Goal: Navigation & Orientation: Find specific page/section

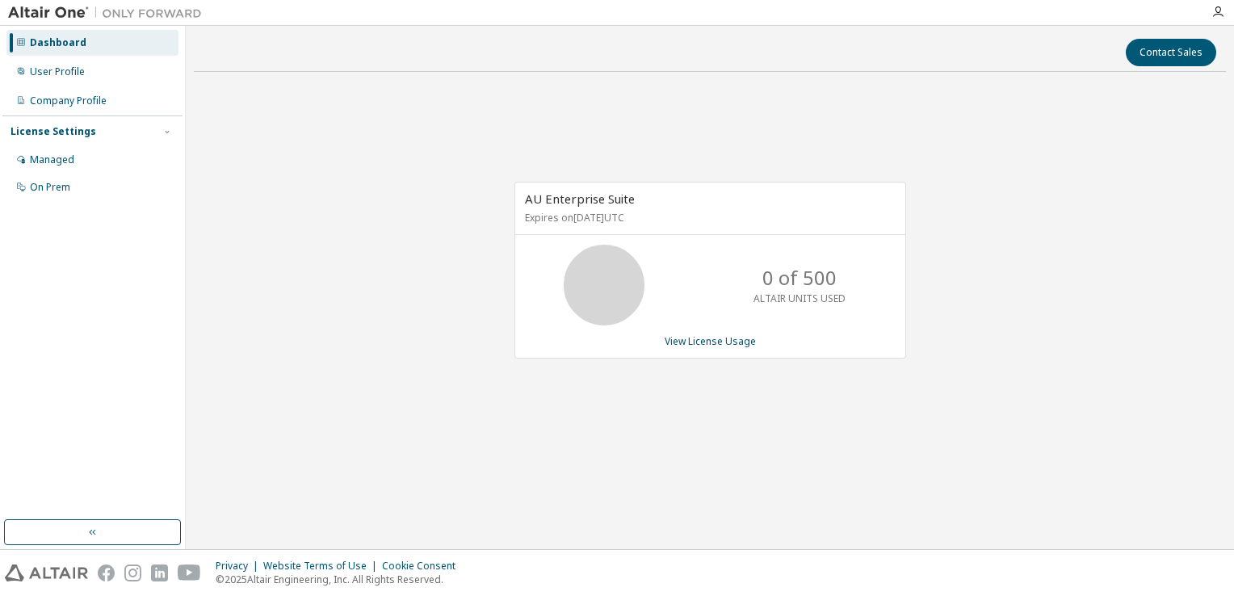
click at [62, 45] on div "Dashboard" at bounding box center [58, 42] width 57 height 13
click at [56, 80] on div "User Profile" at bounding box center [92, 72] width 172 height 26
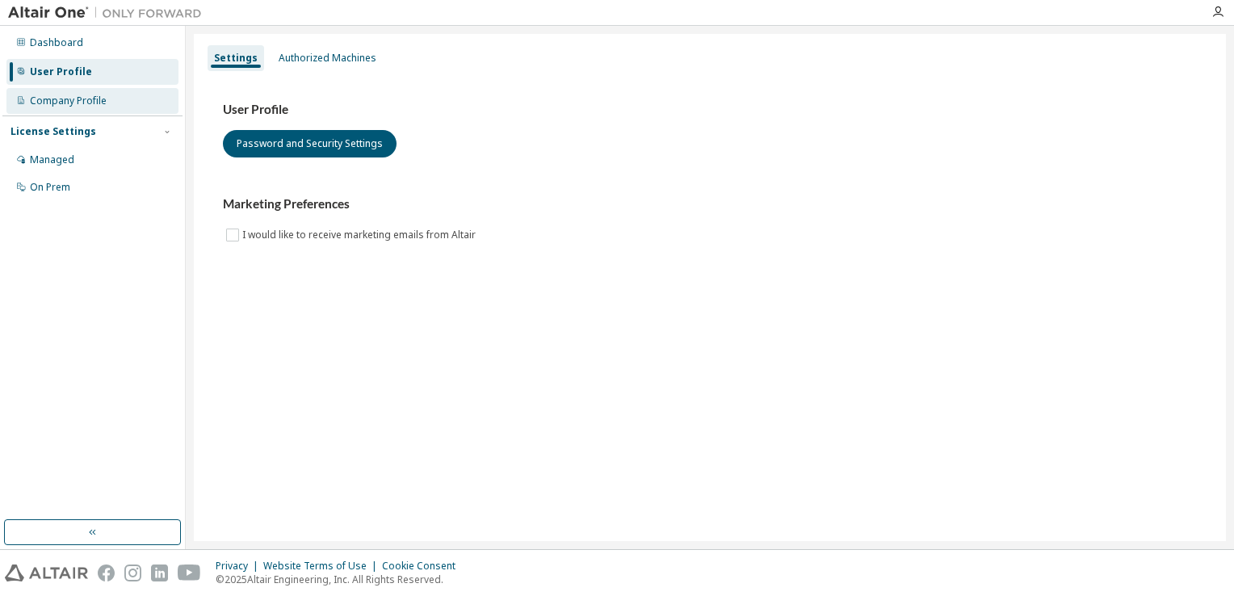
click at [58, 109] on div "Company Profile" at bounding box center [92, 101] width 172 height 26
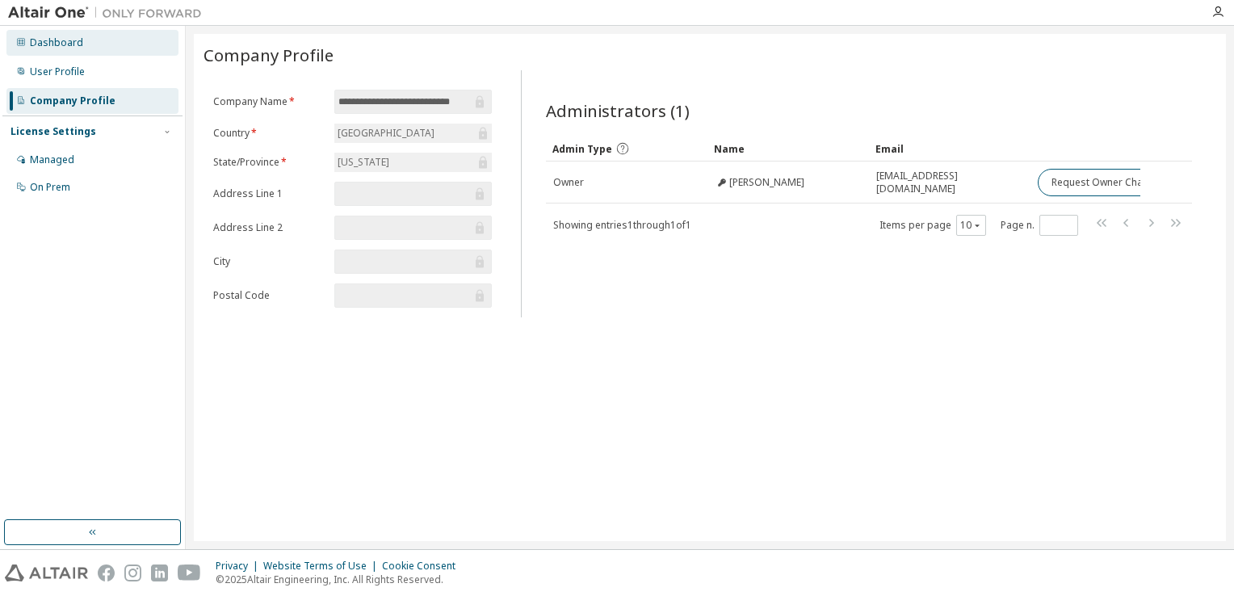
click at [58, 38] on div "Dashboard" at bounding box center [56, 42] width 53 height 13
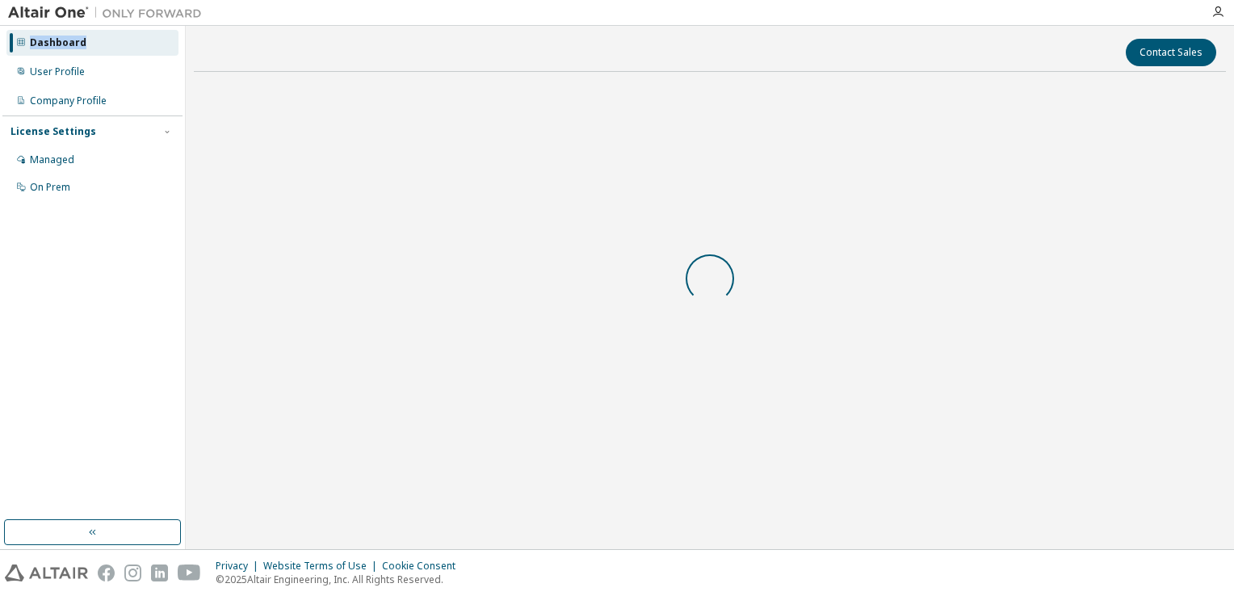
click at [58, 38] on div "Dashboard" at bounding box center [58, 42] width 57 height 13
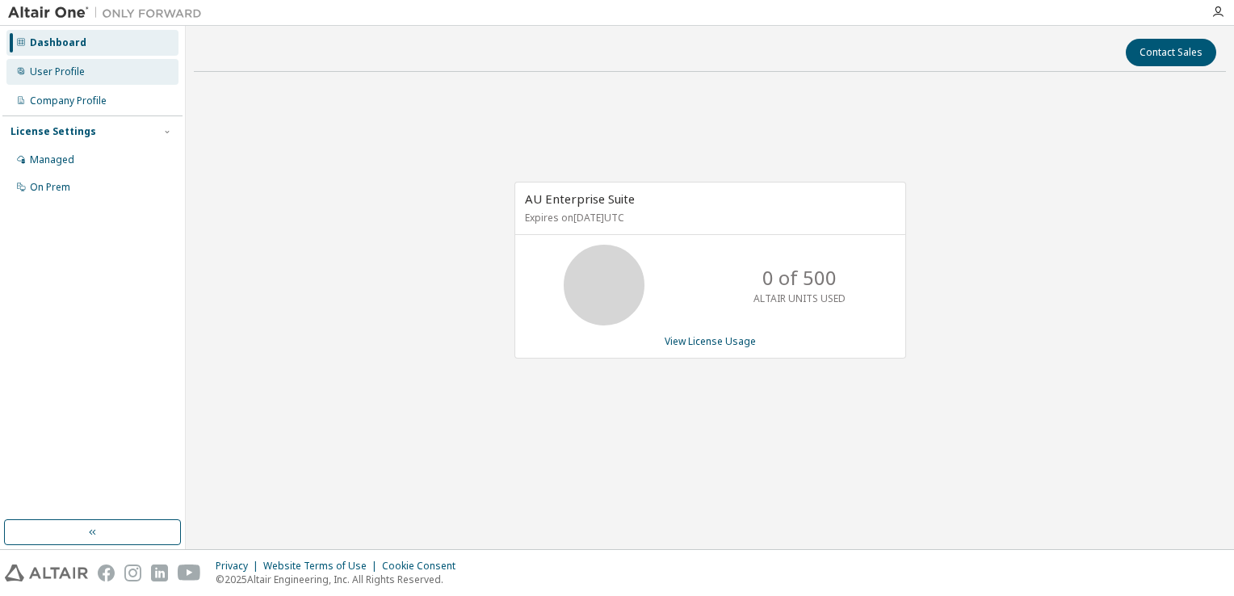
click at [82, 68] on div "User Profile" at bounding box center [57, 71] width 55 height 13
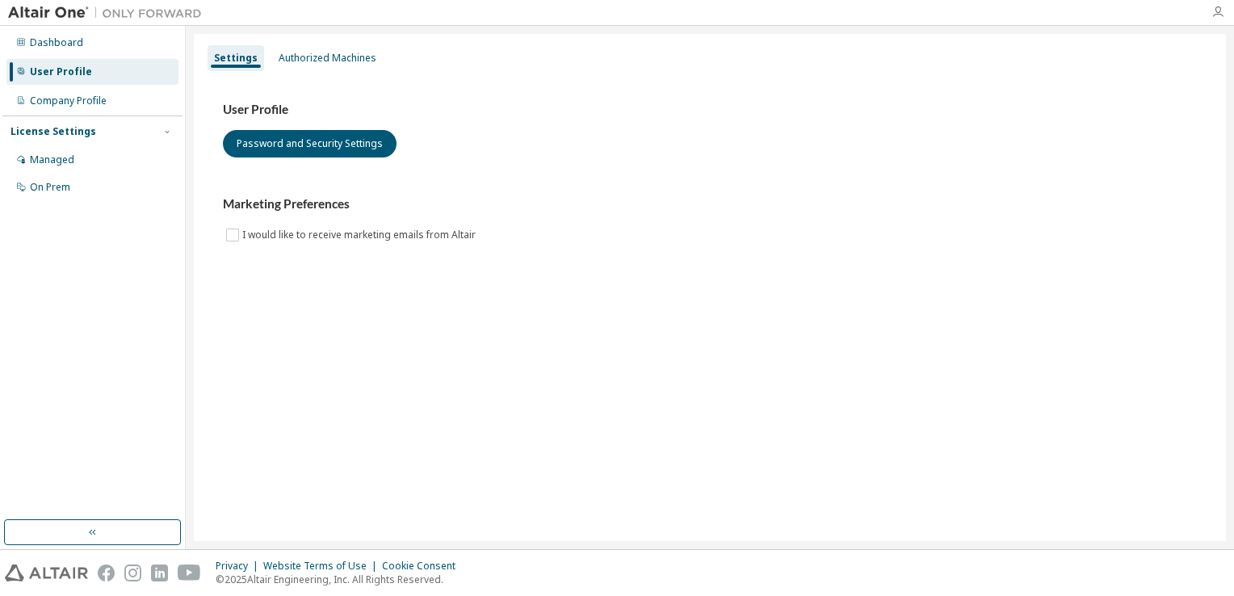
click at [1214, 10] on icon "button" at bounding box center [1217, 12] width 13 height 13
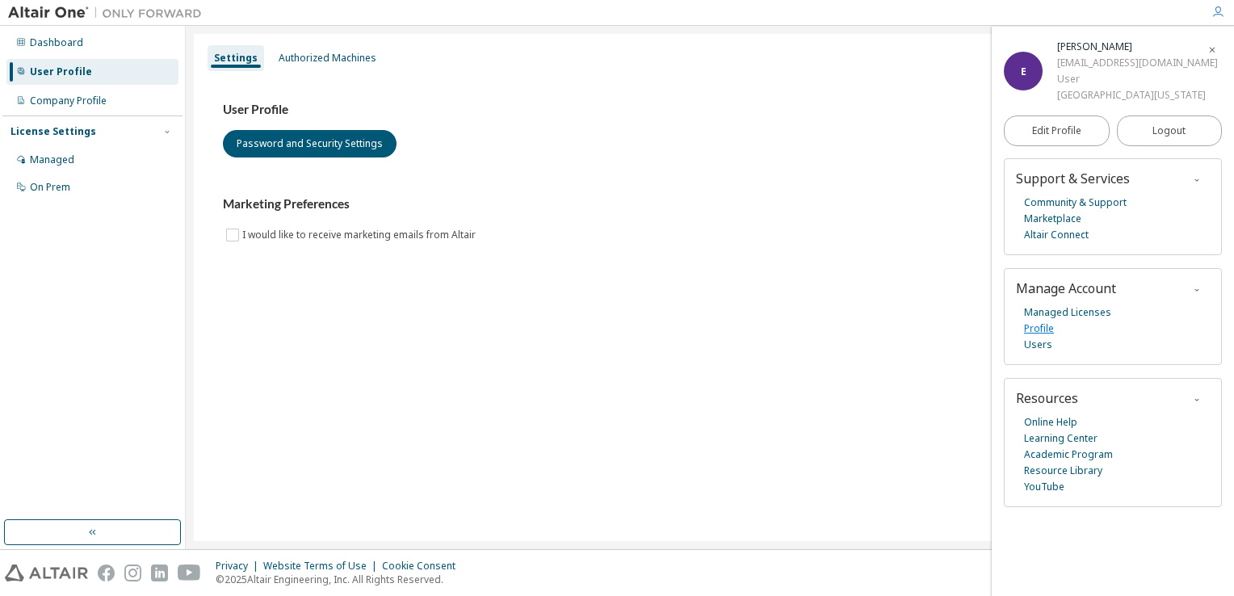
click at [1045, 337] on link "Profile" at bounding box center [1039, 329] width 30 height 16
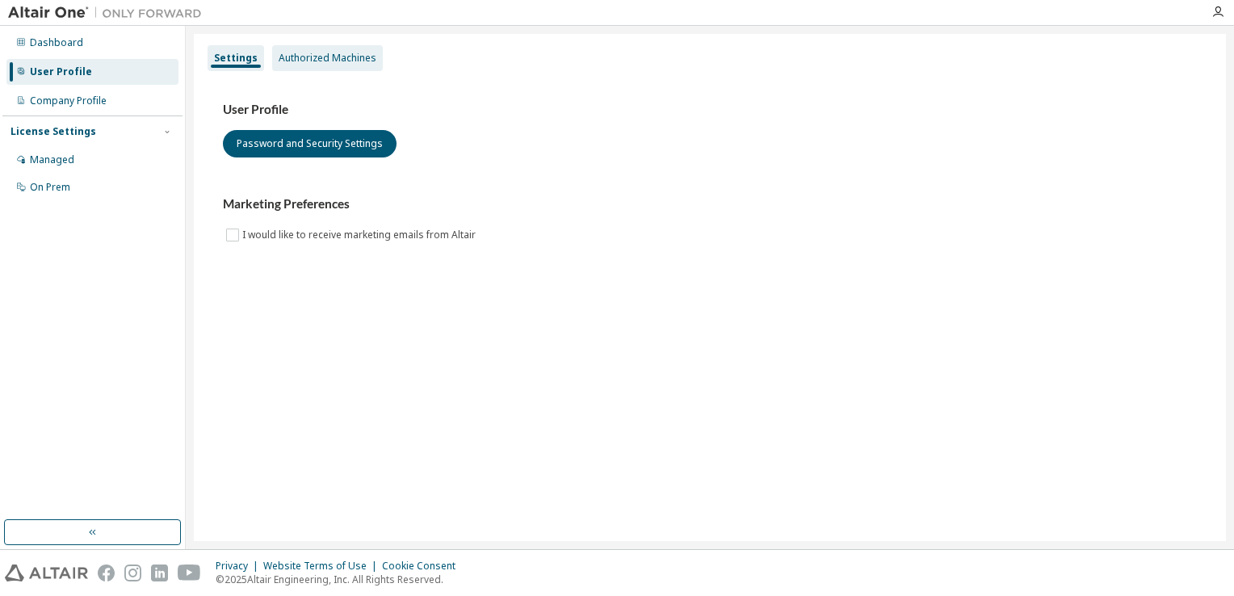
click at [349, 57] on div "Authorized Machines" at bounding box center [328, 58] width 98 height 13
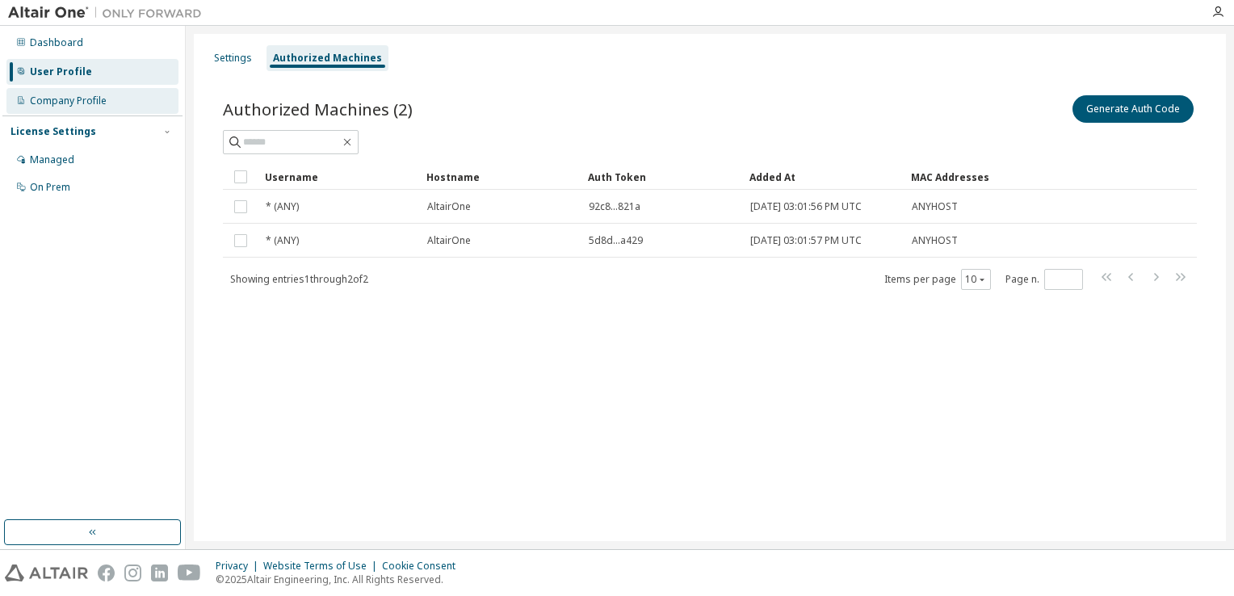
click at [124, 94] on div "Company Profile" at bounding box center [92, 101] width 172 height 26
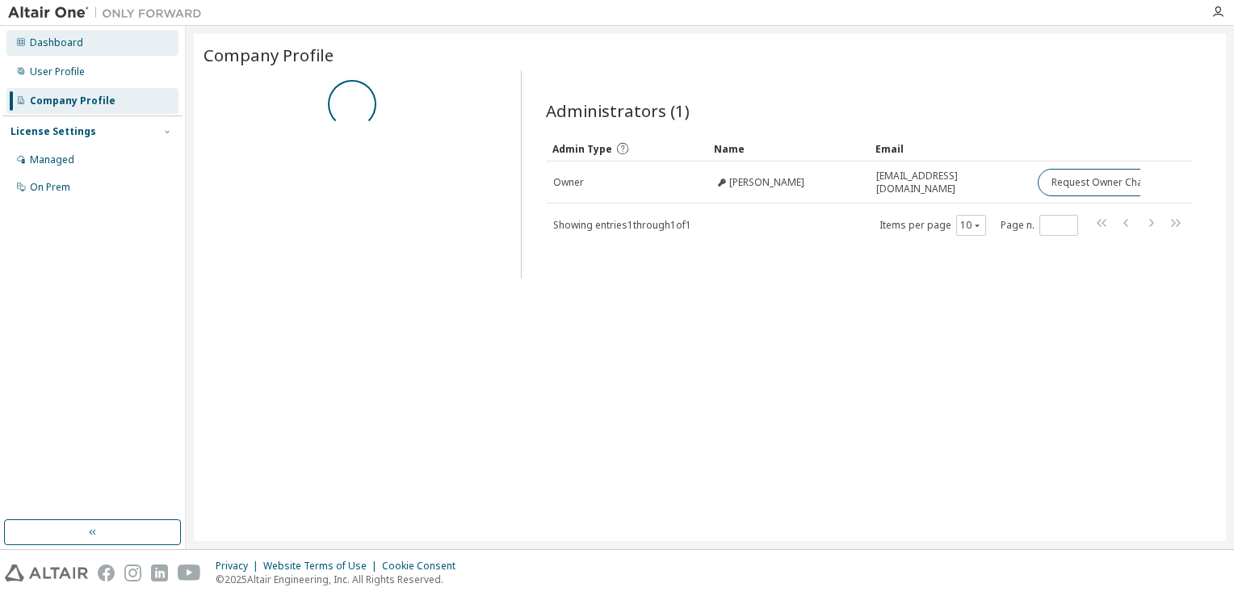
click at [112, 39] on div "Dashboard" at bounding box center [92, 43] width 172 height 26
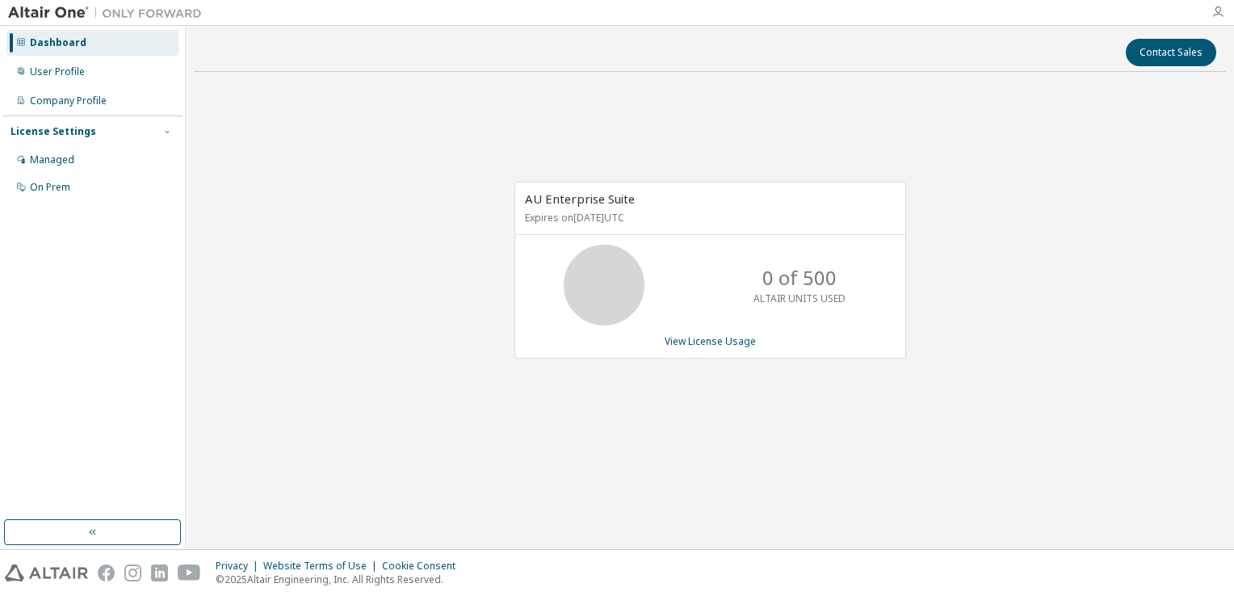
click at [1213, 18] on icon "button" at bounding box center [1217, 12] width 13 height 13
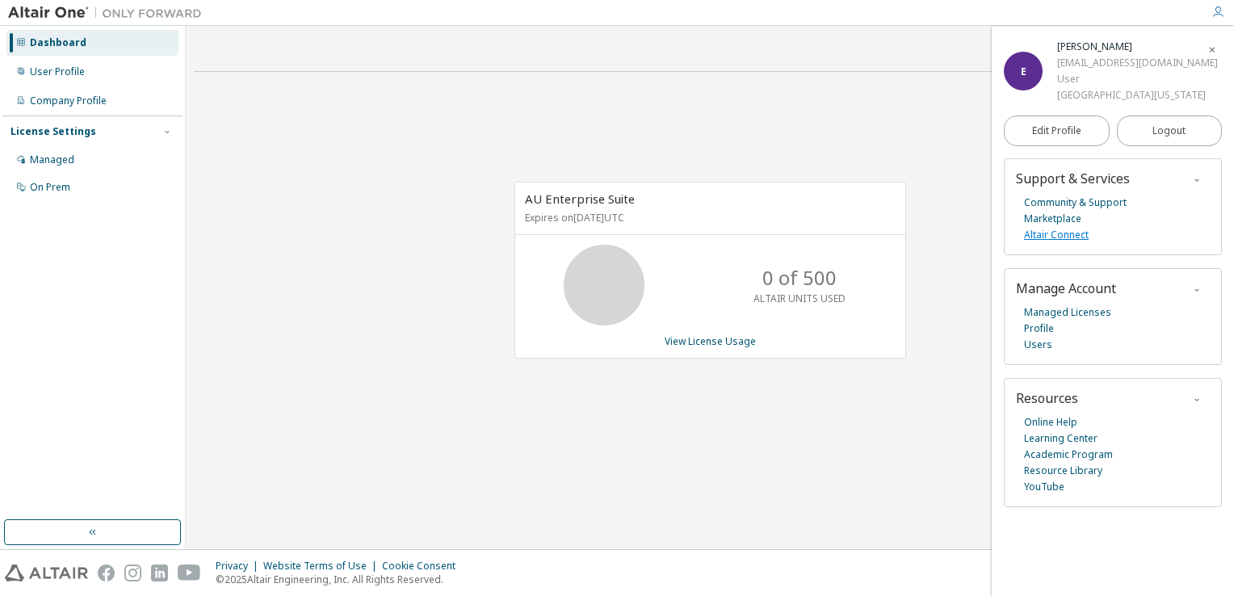
click at [1056, 243] on link "Altair Connect" at bounding box center [1056, 235] width 65 height 16
click at [81, 77] on div "User Profile" at bounding box center [57, 71] width 55 height 13
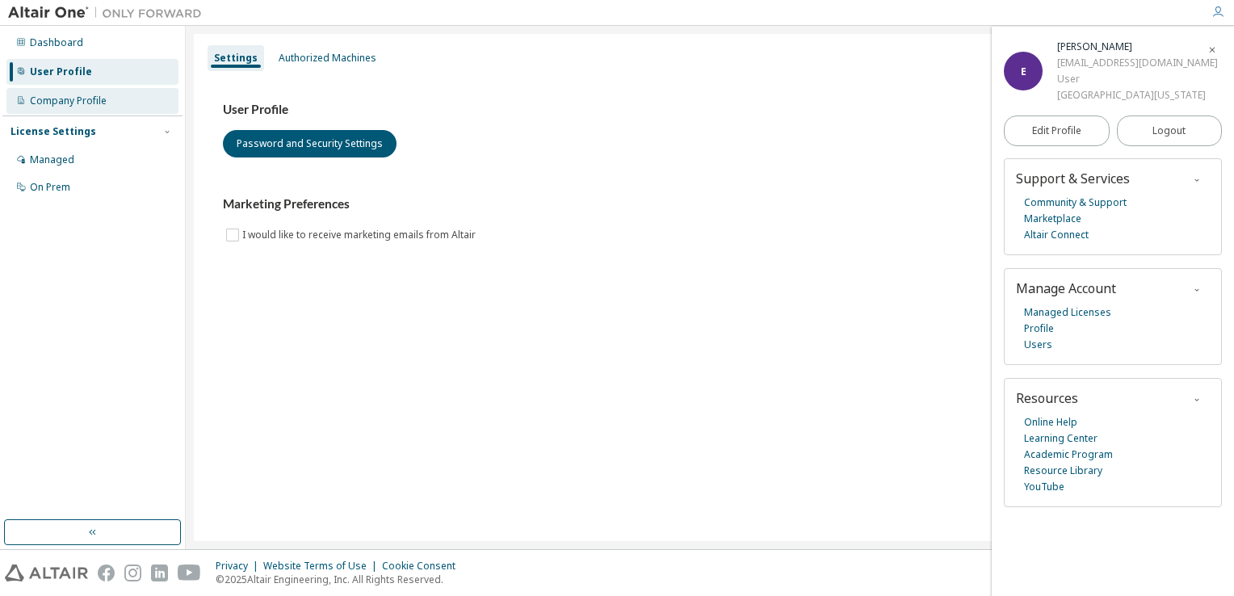
click at [109, 91] on div "Company Profile" at bounding box center [92, 101] width 172 height 26
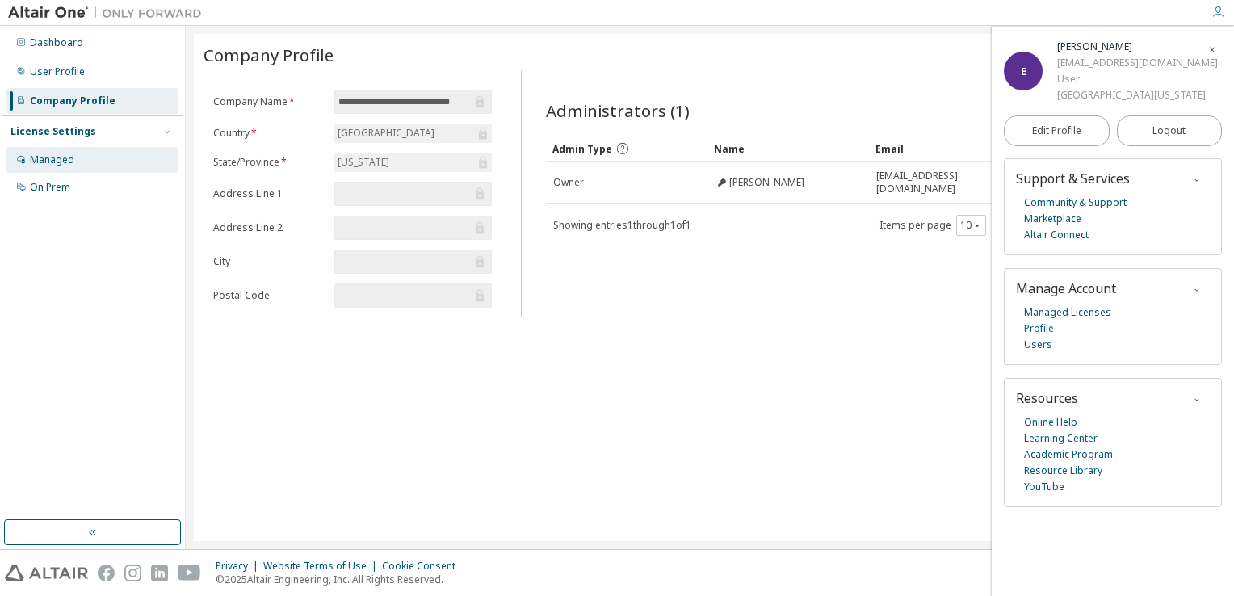
click at [119, 158] on div "Managed" at bounding box center [92, 160] width 172 height 26
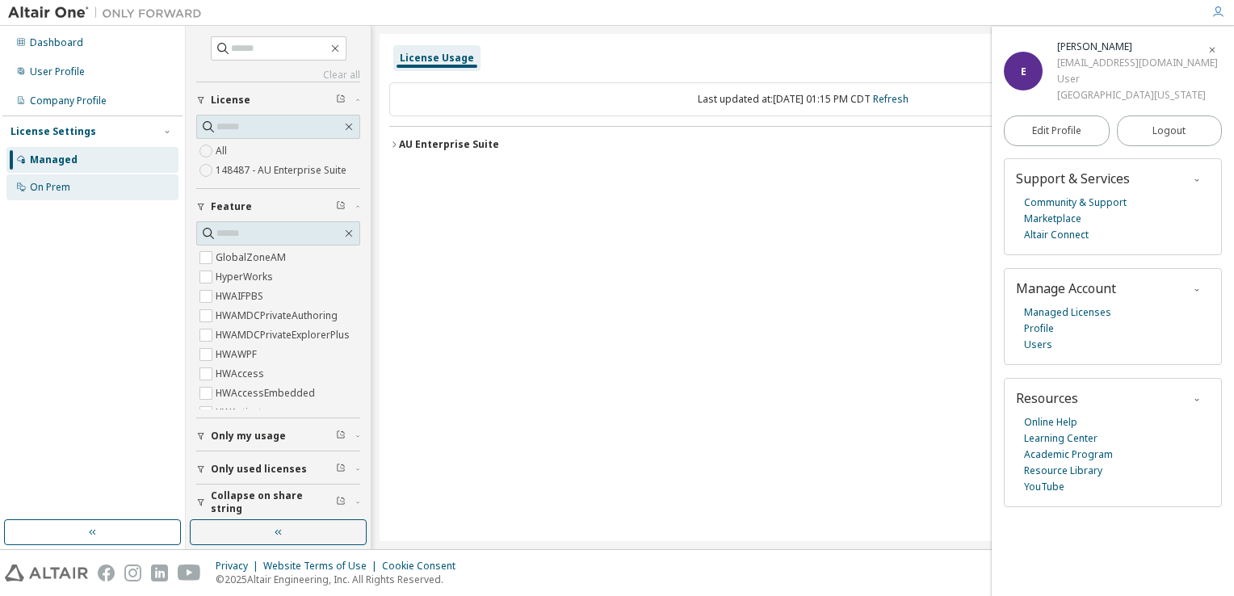
click at [44, 186] on div "On Prem" at bounding box center [50, 187] width 40 height 13
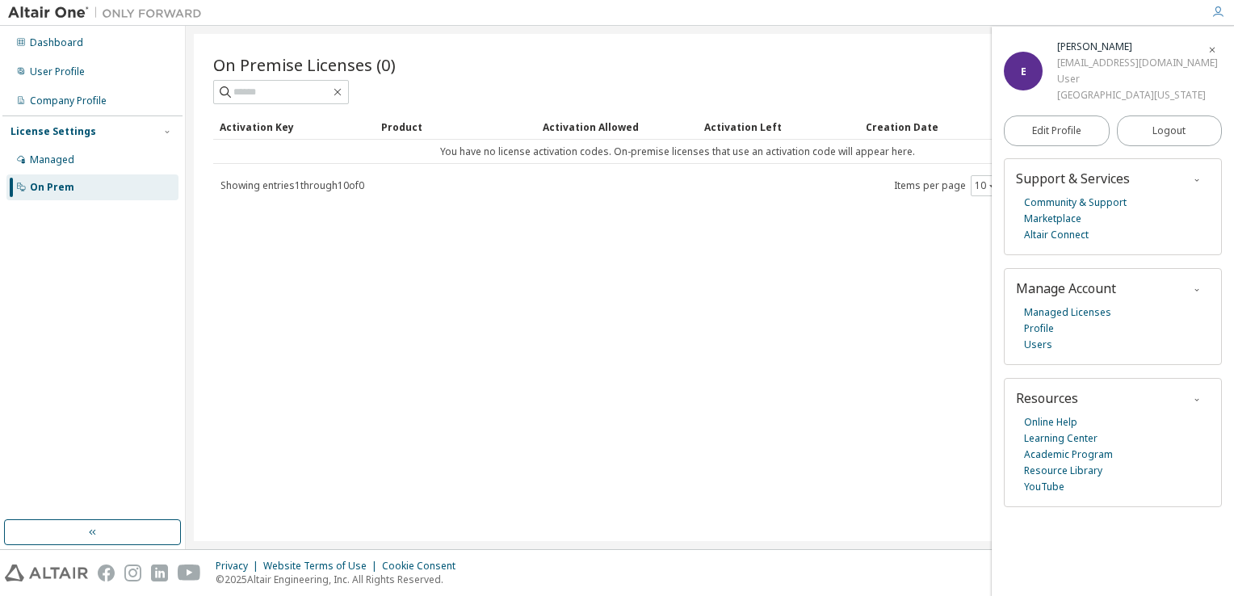
click at [50, 15] on img at bounding box center [109, 13] width 202 height 16
click at [78, 10] on img at bounding box center [109, 13] width 202 height 16
click at [45, 573] on img at bounding box center [46, 572] width 83 height 17
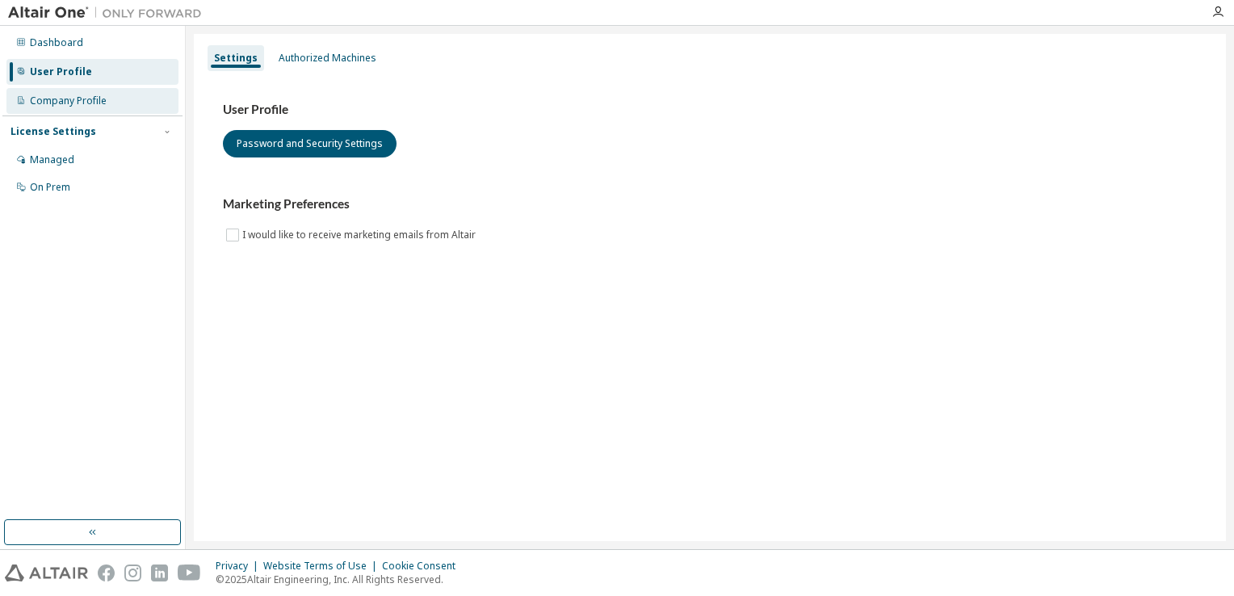
click at [132, 92] on div "Company Profile" at bounding box center [92, 101] width 172 height 26
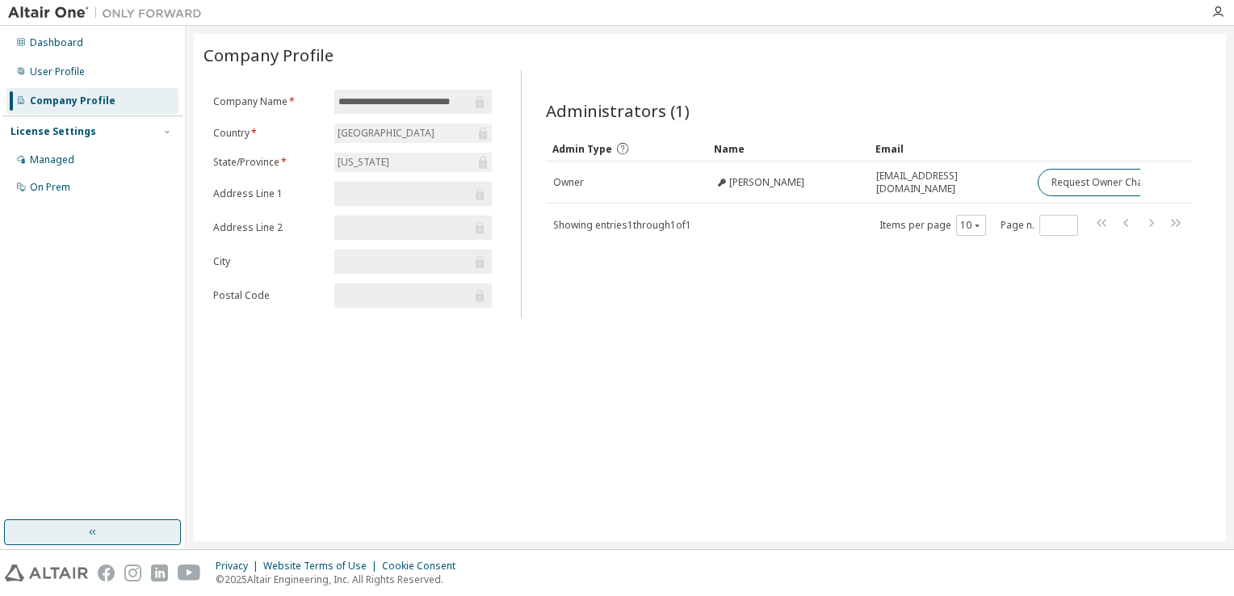
click at [71, 520] on button "button" at bounding box center [92, 532] width 177 height 26
